Goal: Transaction & Acquisition: Purchase product/service

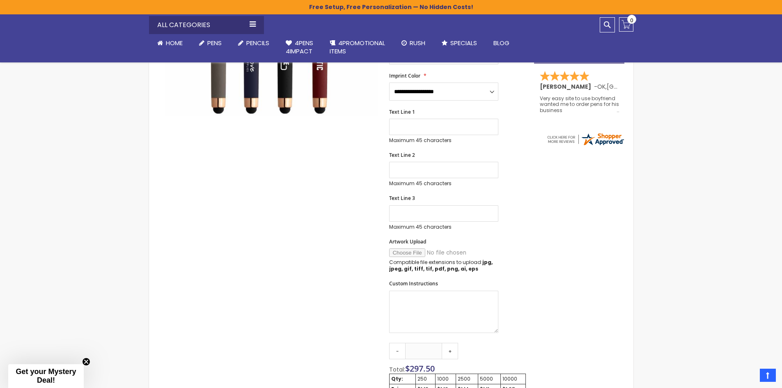
scroll to position [369, 0]
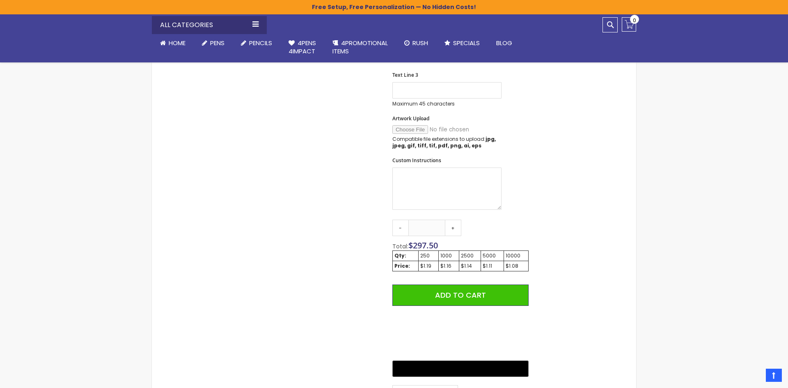
click at [567, 213] on div "Close dialog Sign up to get your Mystery Discount ! Name Email Send Me the Deal…" at bounding box center [394, 194] width 788 height 388
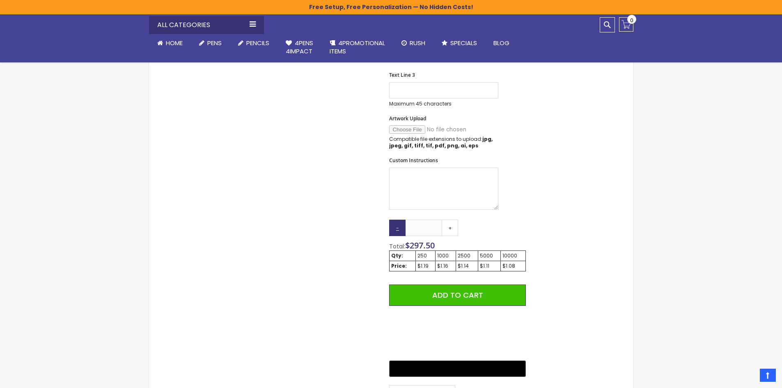
click at [396, 228] on link "-" at bounding box center [397, 228] width 16 height 16
click at [451, 230] on link "+" at bounding box center [450, 228] width 16 height 16
click at [400, 228] on link "-" at bounding box center [397, 228] width 16 height 16
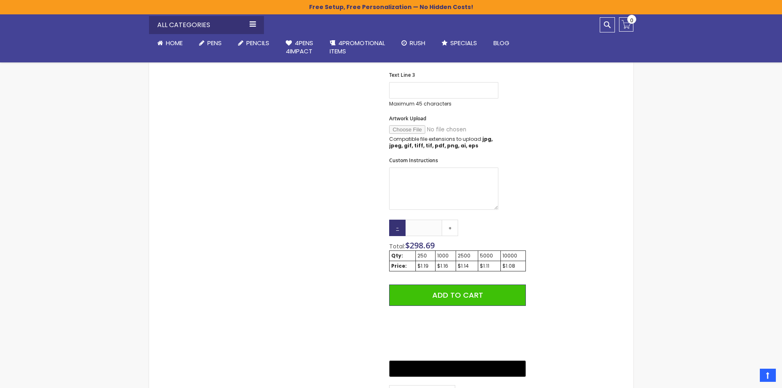
type input "***"
click at [400, 228] on link "-" at bounding box center [397, 228] width 16 height 16
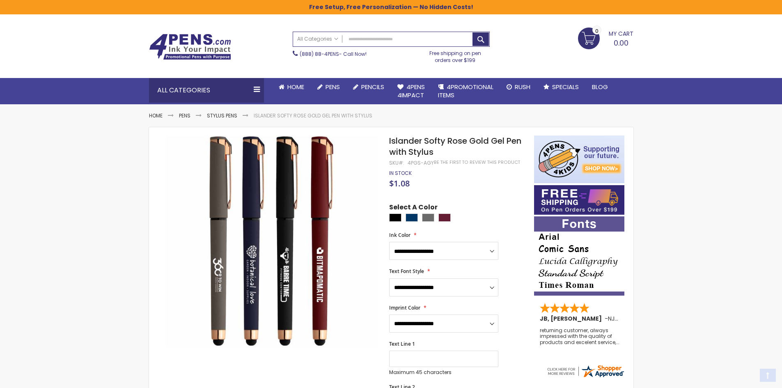
scroll to position [0, 0]
